Goal: Information Seeking & Learning: Understand process/instructions

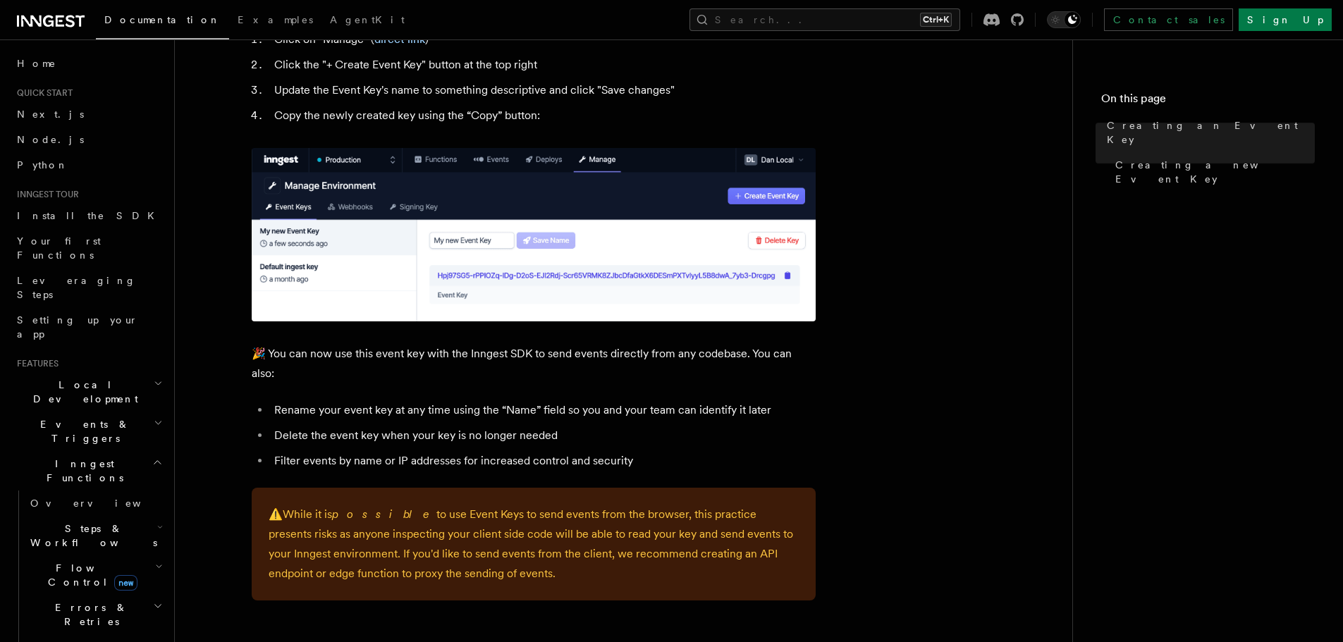
scroll to position [757, 0]
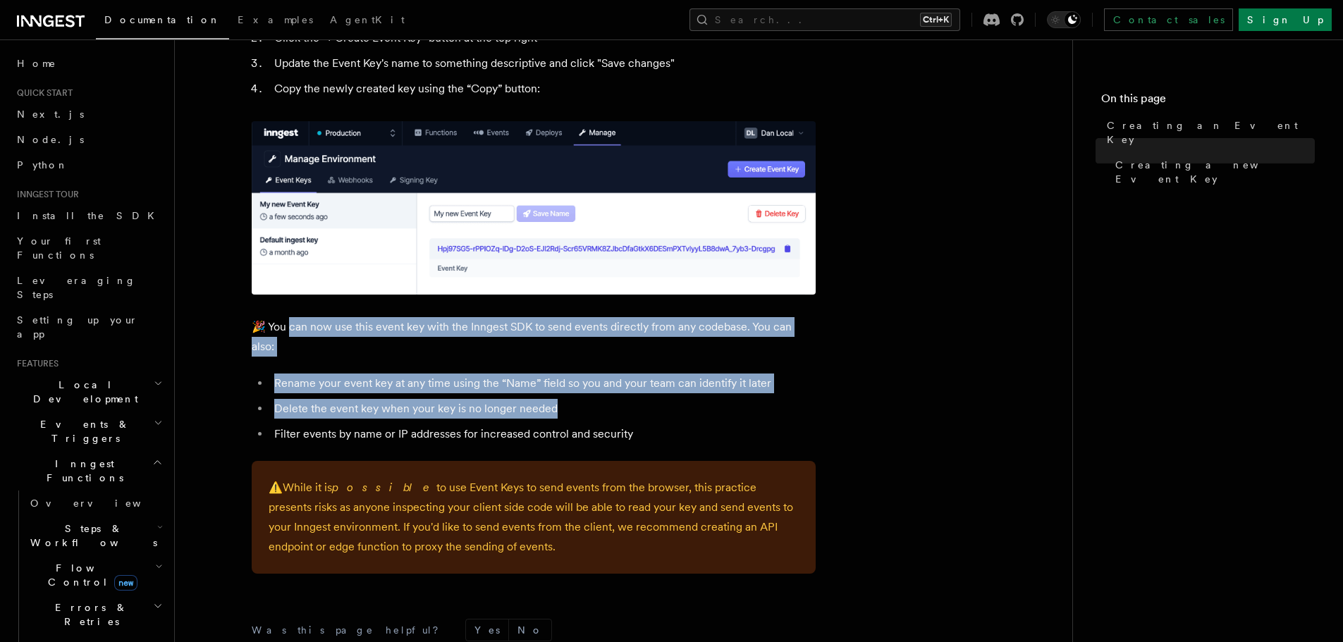
drag, startPoint x: 294, startPoint y: 317, endPoint x: 640, endPoint y: 414, distance: 359.4
click at [617, 408] on article "Platform Deployment Creating an Event Key “Event Keys” are unique keys that all…" at bounding box center [623, 80] width 852 height 1548
click at [660, 413] on li "Delete the event key when your key is no longer needed" at bounding box center [543, 409] width 546 height 20
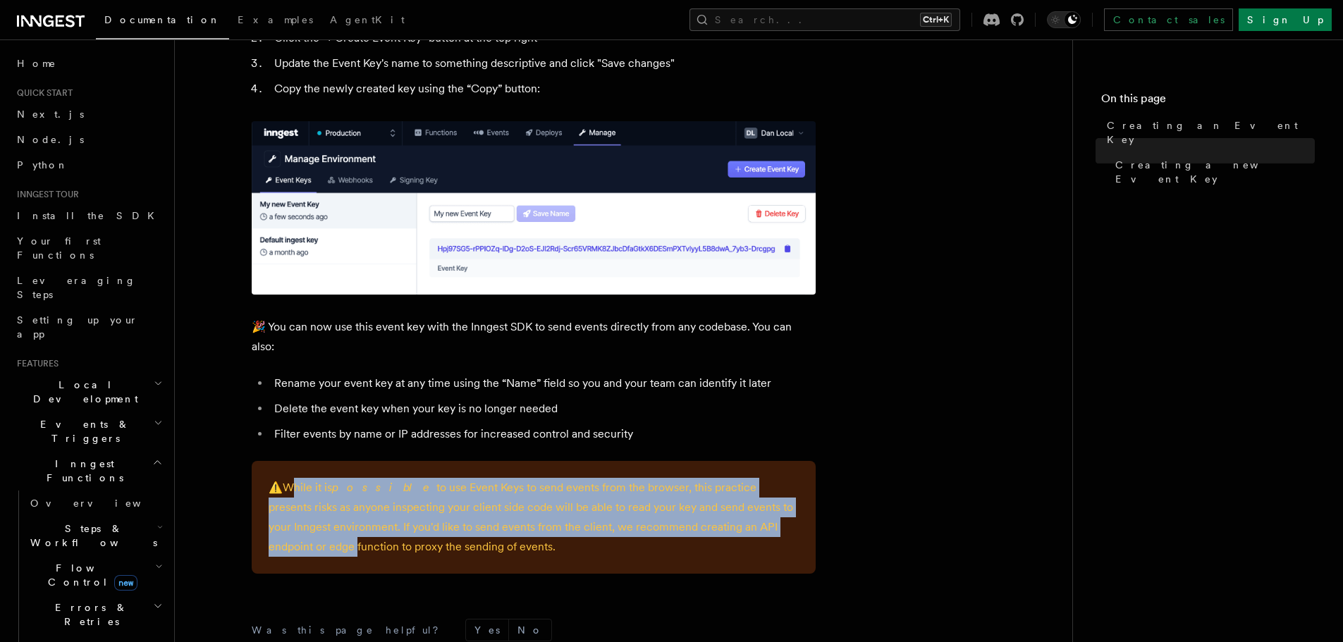
drag, startPoint x: 288, startPoint y: 486, endPoint x: 804, endPoint y: 527, distance: 517.7
click at [804, 527] on div "⚠️ While it is possible to use Event Keys to send events from the browser, this…" at bounding box center [534, 517] width 564 height 113
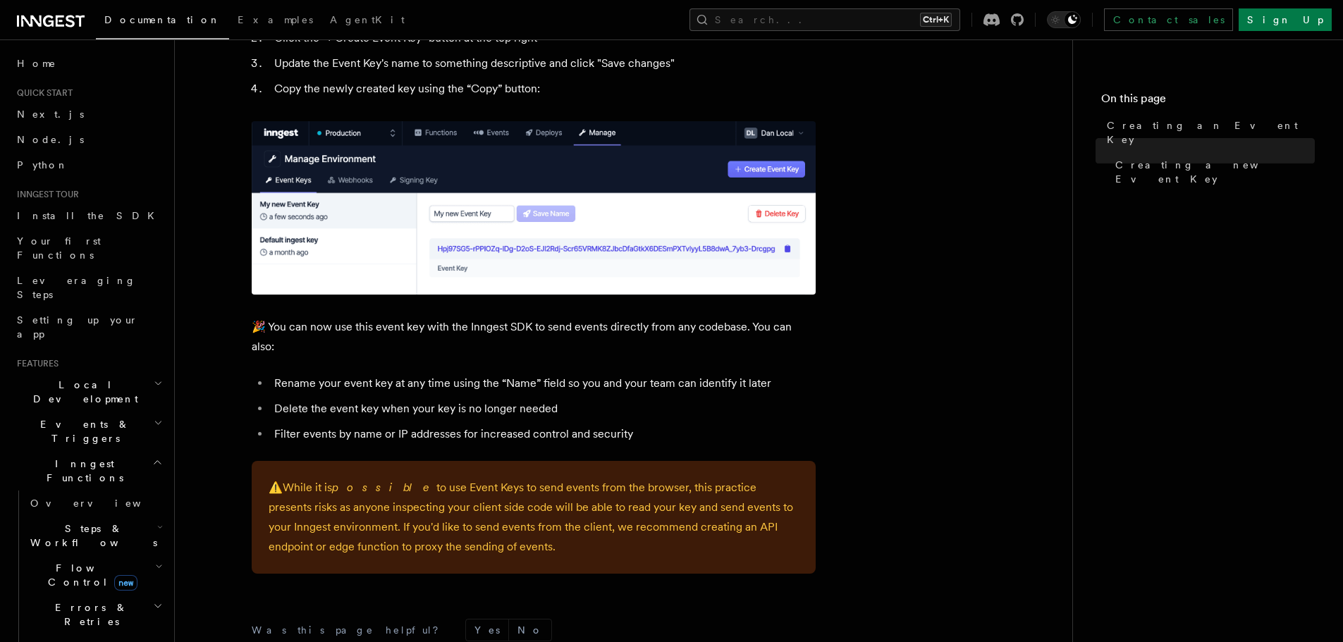
drag, startPoint x: 512, startPoint y: 555, endPoint x: 483, endPoint y: 484, distance: 76.2
click at [483, 484] on div "⚠️ While it is possible to use Event Keys to send events from the browser, this…" at bounding box center [534, 517] width 564 height 113
click at [483, 484] on p "⚠️ While it is possible to use Event Keys to send events from the browser, this…" at bounding box center [534, 517] width 530 height 79
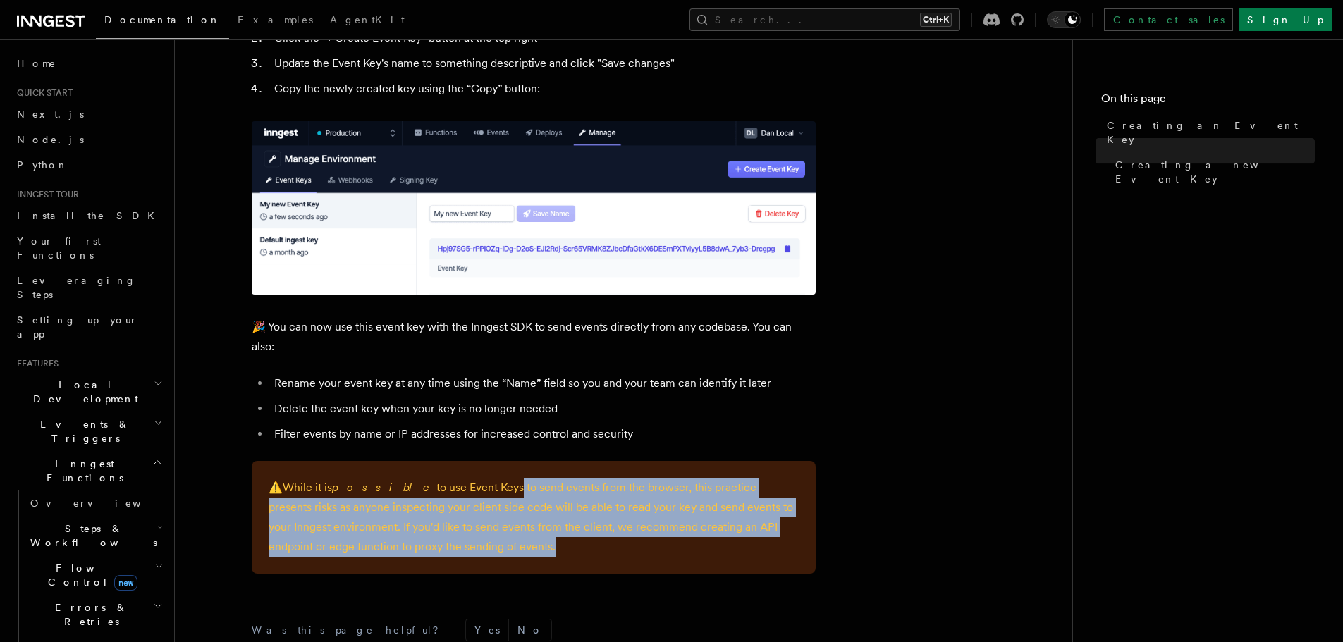
drag, startPoint x: 462, startPoint y: 484, endPoint x: 462, endPoint y: 566, distance: 81.8
click at [462, 566] on div "⚠️ While it is possible to use Event Keys to send events from the browser, this…" at bounding box center [534, 517] width 564 height 113
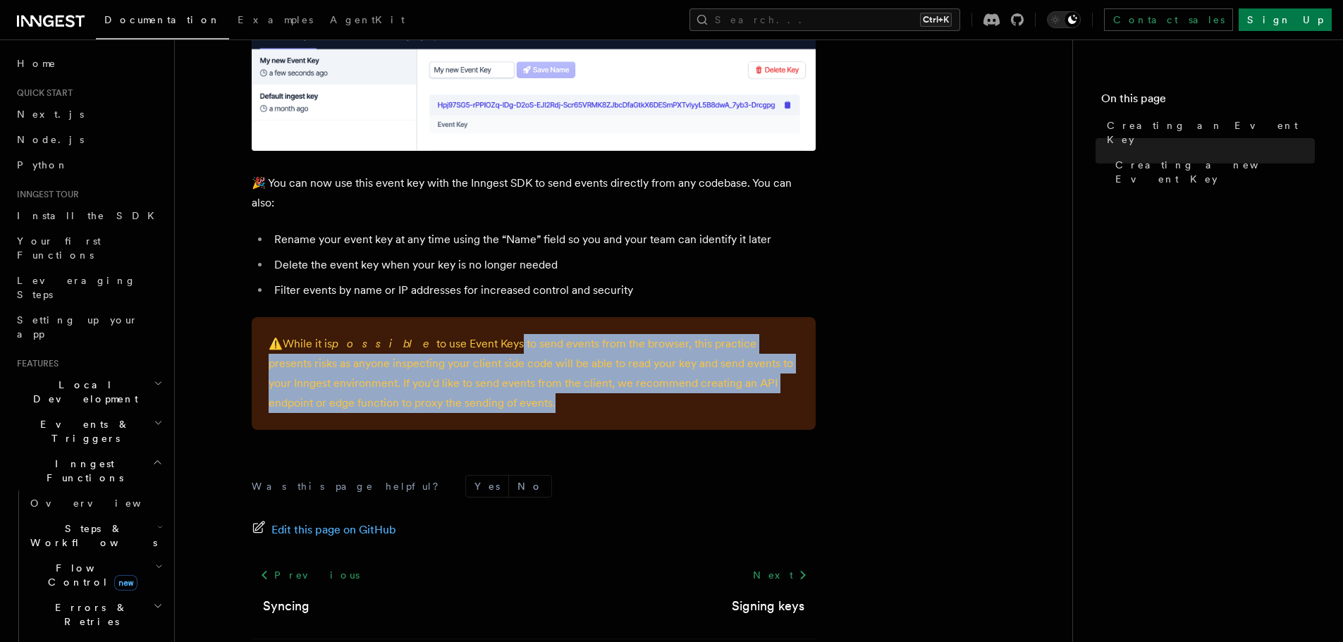
scroll to position [898, 0]
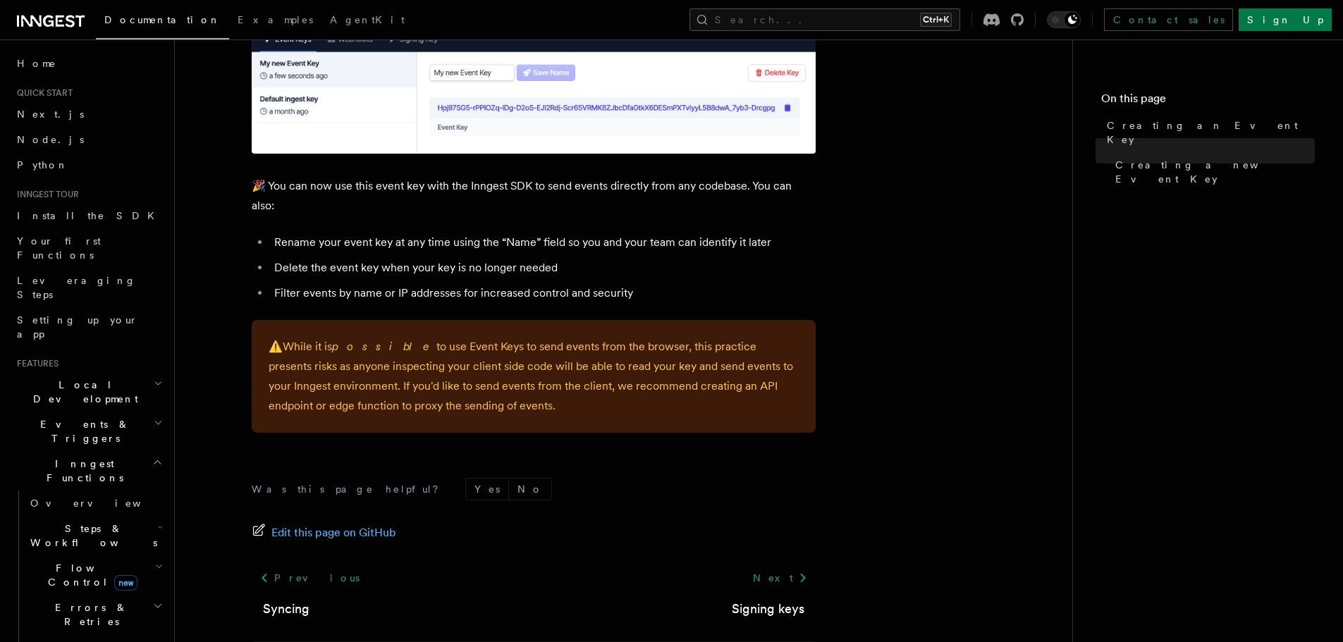
click at [485, 509] on footer "Was this page helpful? Yes No Edit this page on GitHub Previous Syncing Next Si…" at bounding box center [534, 578] width 564 height 201
drag, startPoint x: 976, startPoint y: 420, endPoint x: 968, endPoint y: 412, distance: 10.5
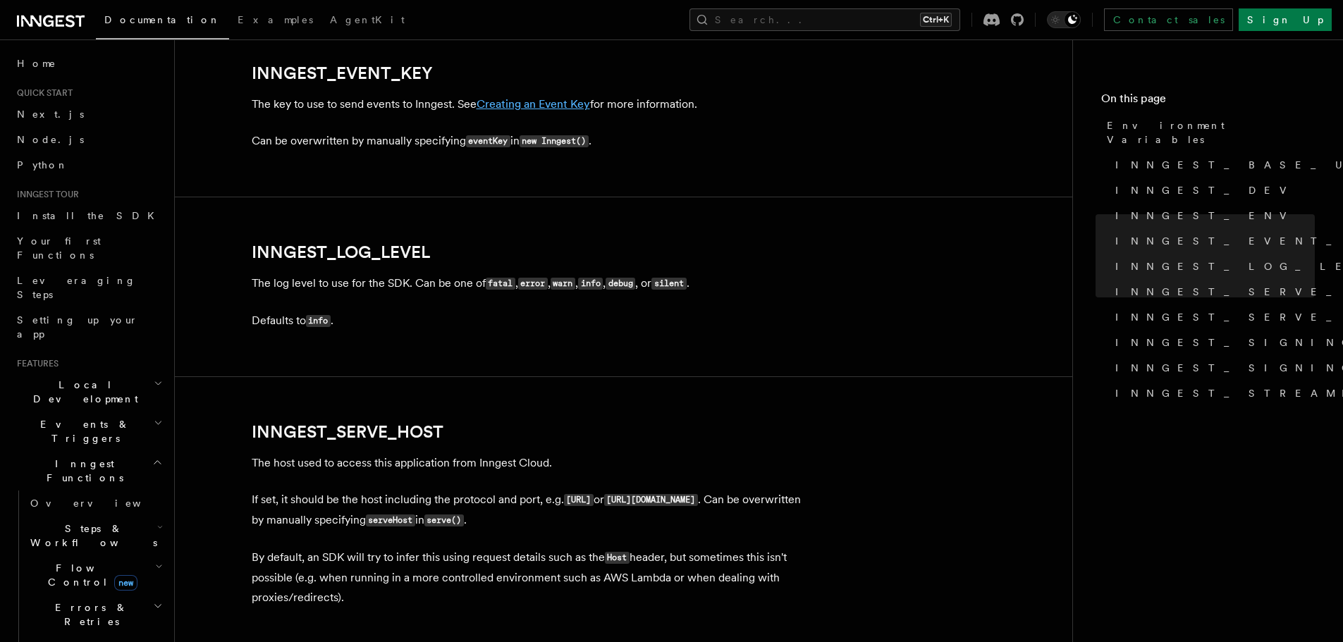
scroll to position [1606, 0]
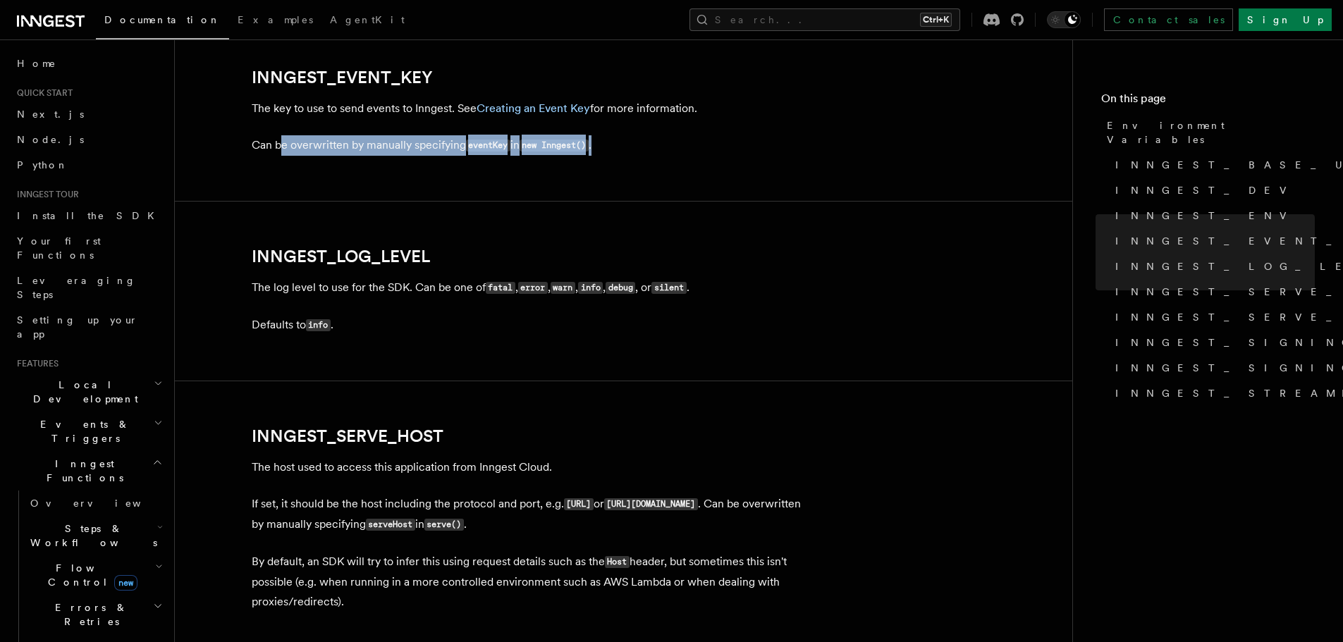
drag, startPoint x: 283, startPoint y: 145, endPoint x: 764, endPoint y: 135, distance: 480.9
click at [764, 135] on p "Can be overwritten by manually specifying eventKey in new Inngest() ." at bounding box center [534, 145] width 564 height 20
drag, startPoint x: 764, startPoint y: 135, endPoint x: 750, endPoint y: 145, distance: 16.8
click at [764, 136] on p "Can be overwritten by manually specifying eventKey in new Inngest() ." at bounding box center [534, 145] width 564 height 20
click at [682, 150] on p "Can be overwritten by manually specifying eventKey in new Inngest() ." at bounding box center [534, 145] width 564 height 20
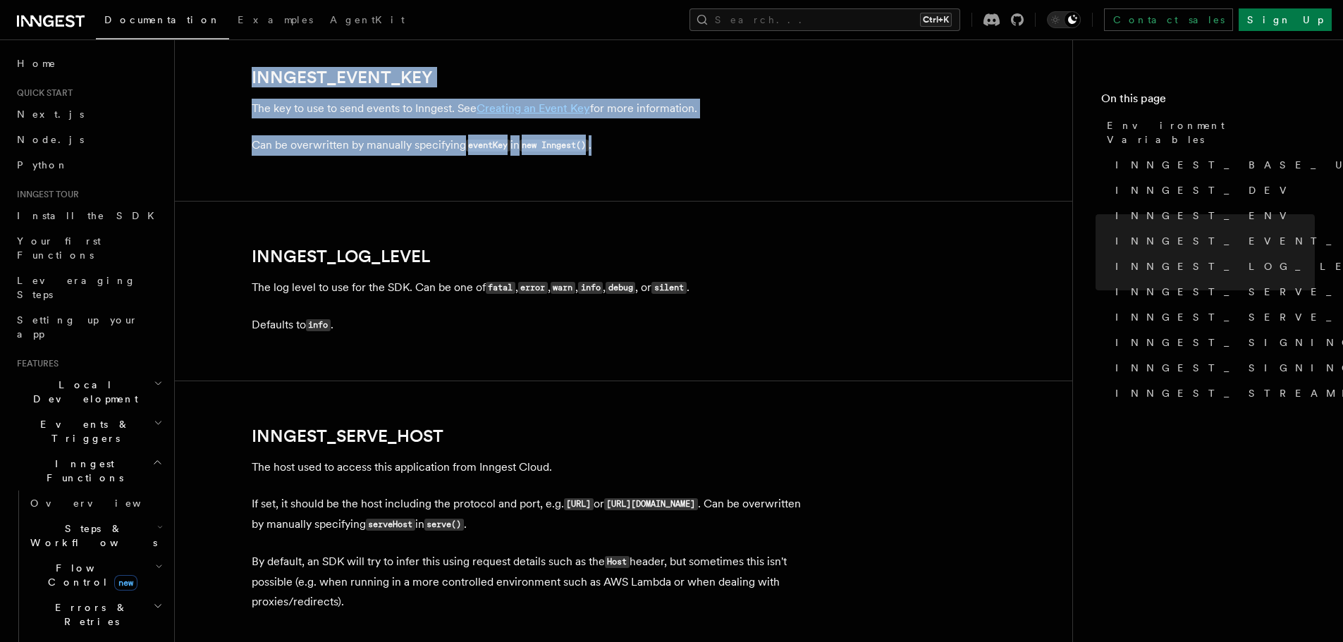
drag, startPoint x: 672, startPoint y: 151, endPoint x: 231, endPoint y: 63, distance: 449.3
click at [231, 63] on article "References TypeScript SDK Using the SDK Environment Variables You can set envir…" at bounding box center [623, 118] width 852 height 3325
drag, startPoint x: 231, startPoint y: 63, endPoint x: 726, endPoint y: 154, distance: 503.3
click at [726, 154] on article "References TypeScript SDK Using the SDK Environment Variables You can set envir…" at bounding box center [623, 118] width 852 height 3325
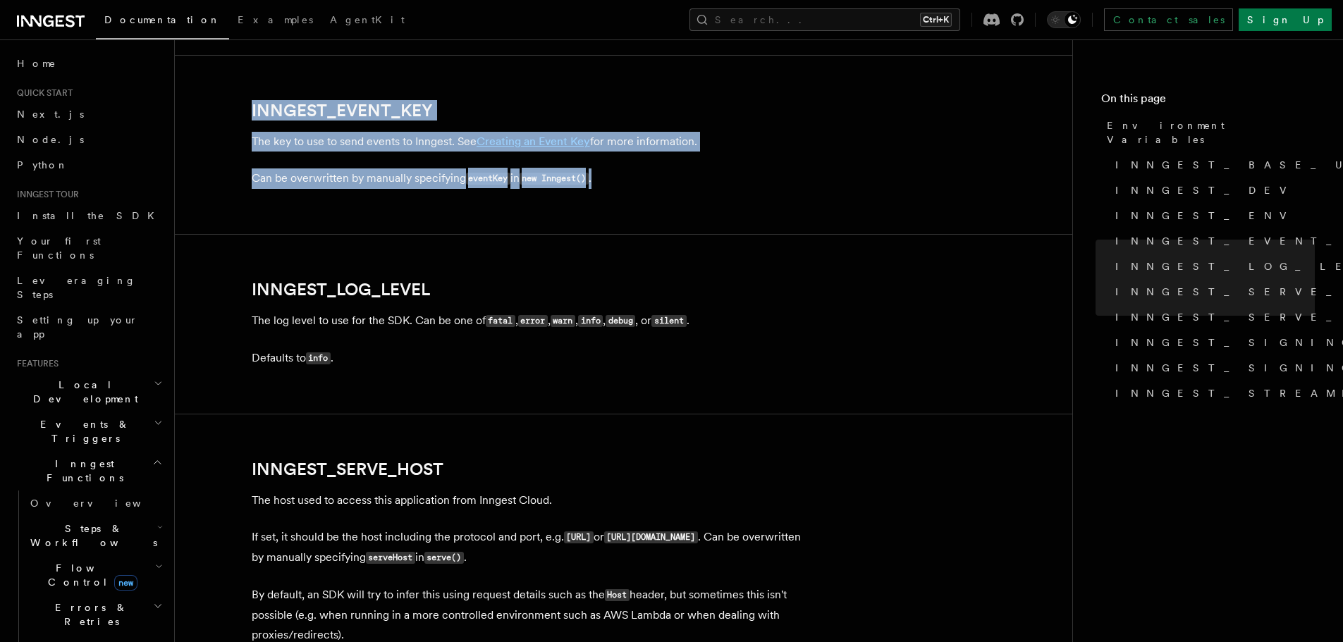
scroll to position [1536, 0]
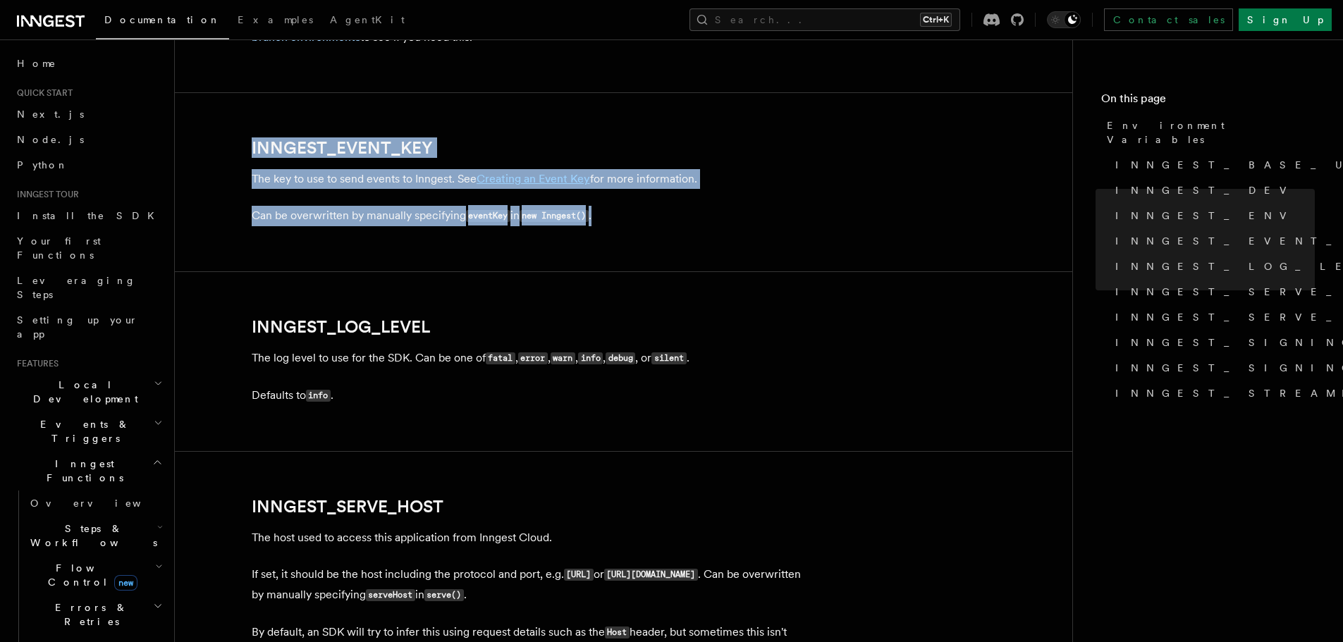
click at [709, 219] on p "Can be overwritten by manually specifying eventKey in new Inngest() ." at bounding box center [534, 216] width 564 height 20
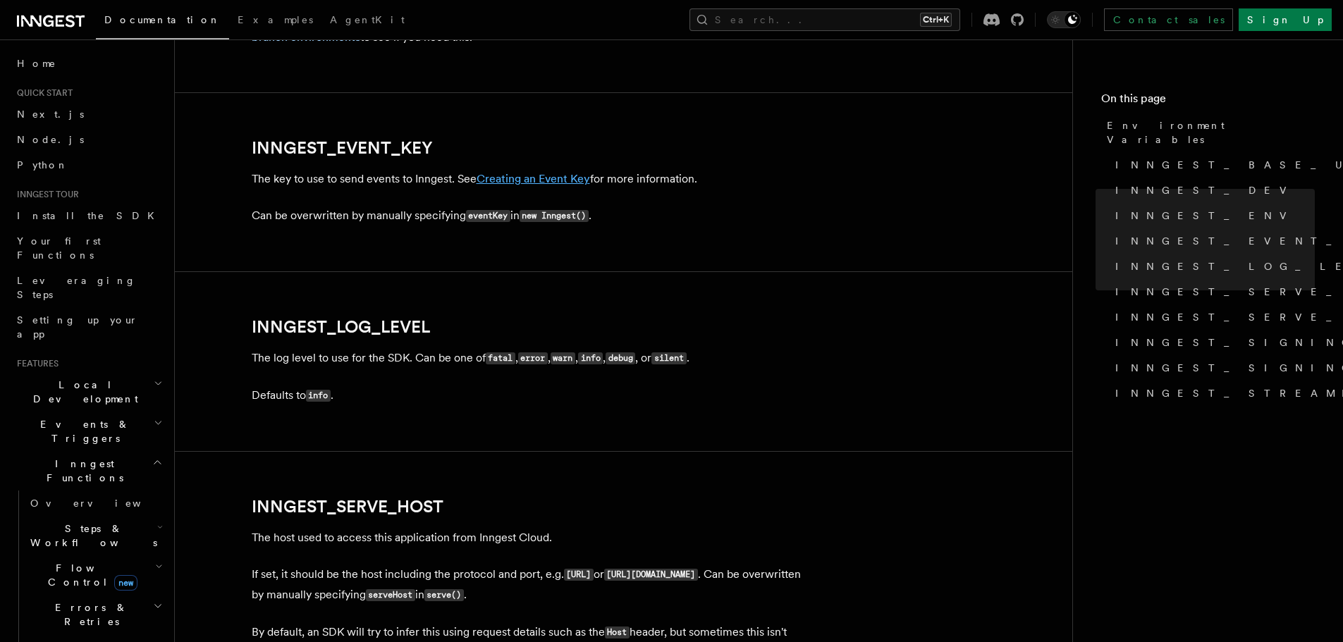
click at [513, 177] on link "Creating an Event Key" at bounding box center [534, 178] width 114 height 13
